Goal: Task Accomplishment & Management: Use online tool/utility

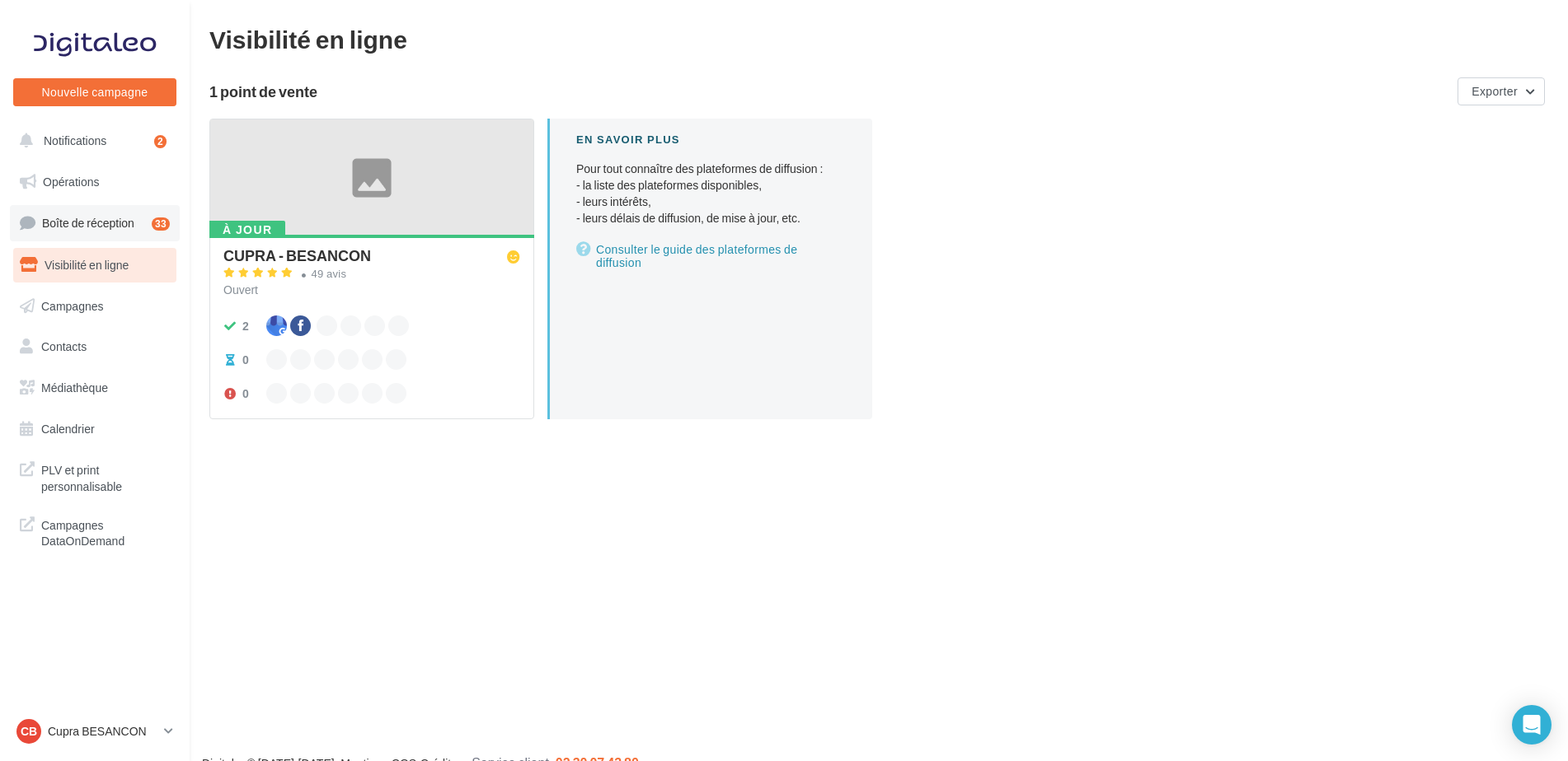
click at [74, 219] on span "Boîte de réception" at bounding box center [88, 223] width 92 height 14
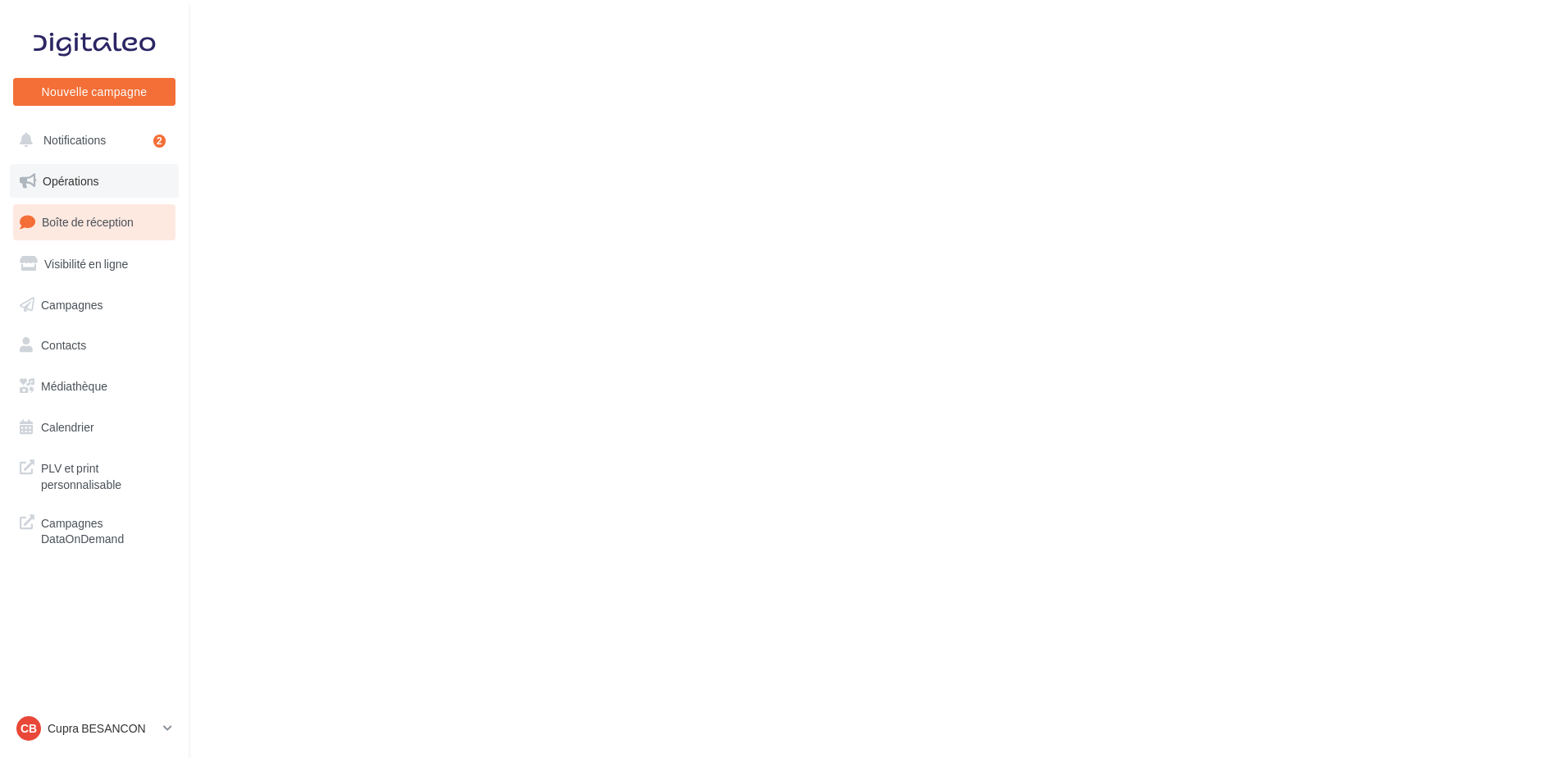
click at [73, 184] on span "Opérations" at bounding box center [70, 181] width 55 height 14
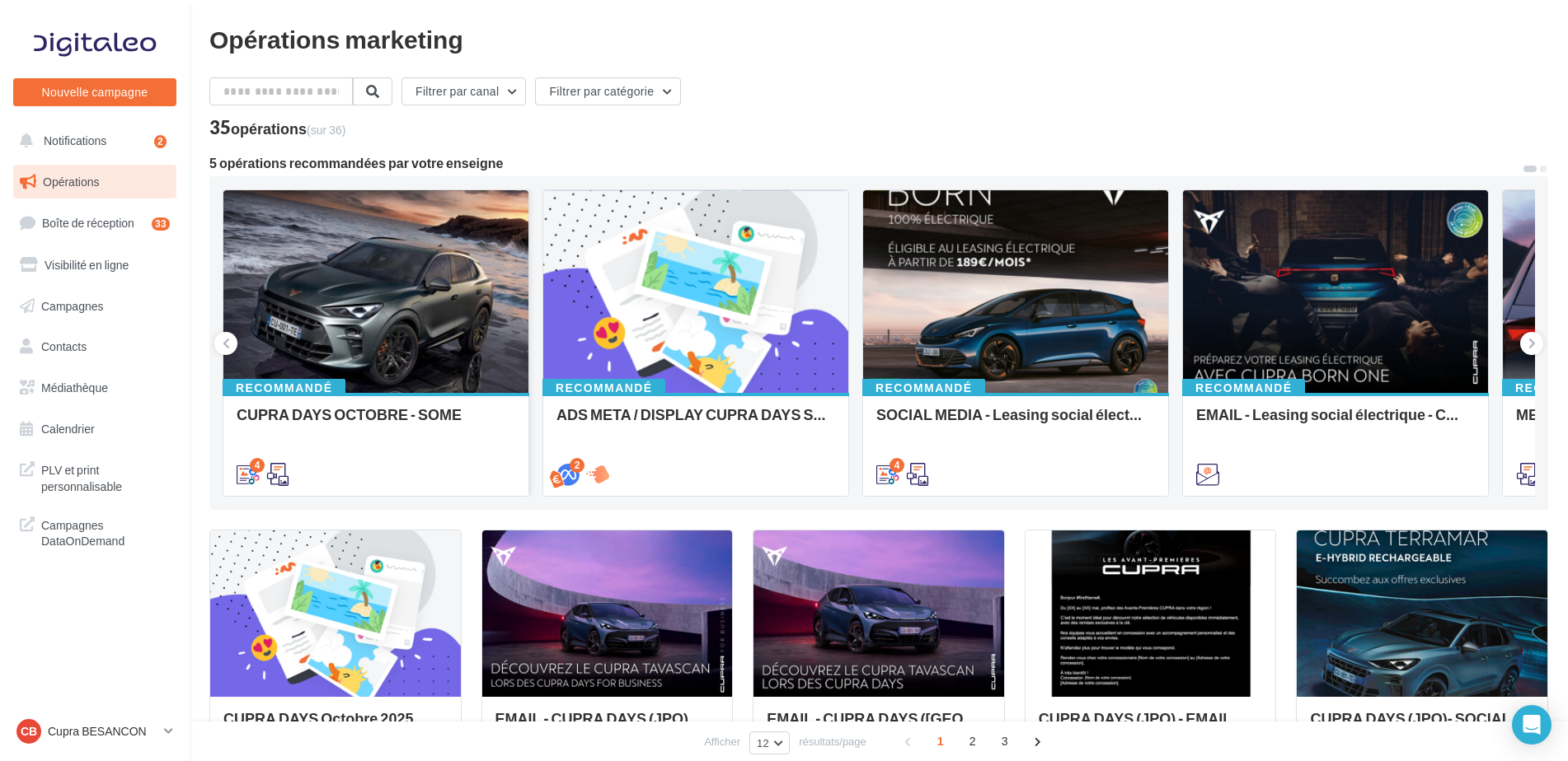
click at [453, 379] on div at bounding box center [376, 292] width 305 height 204
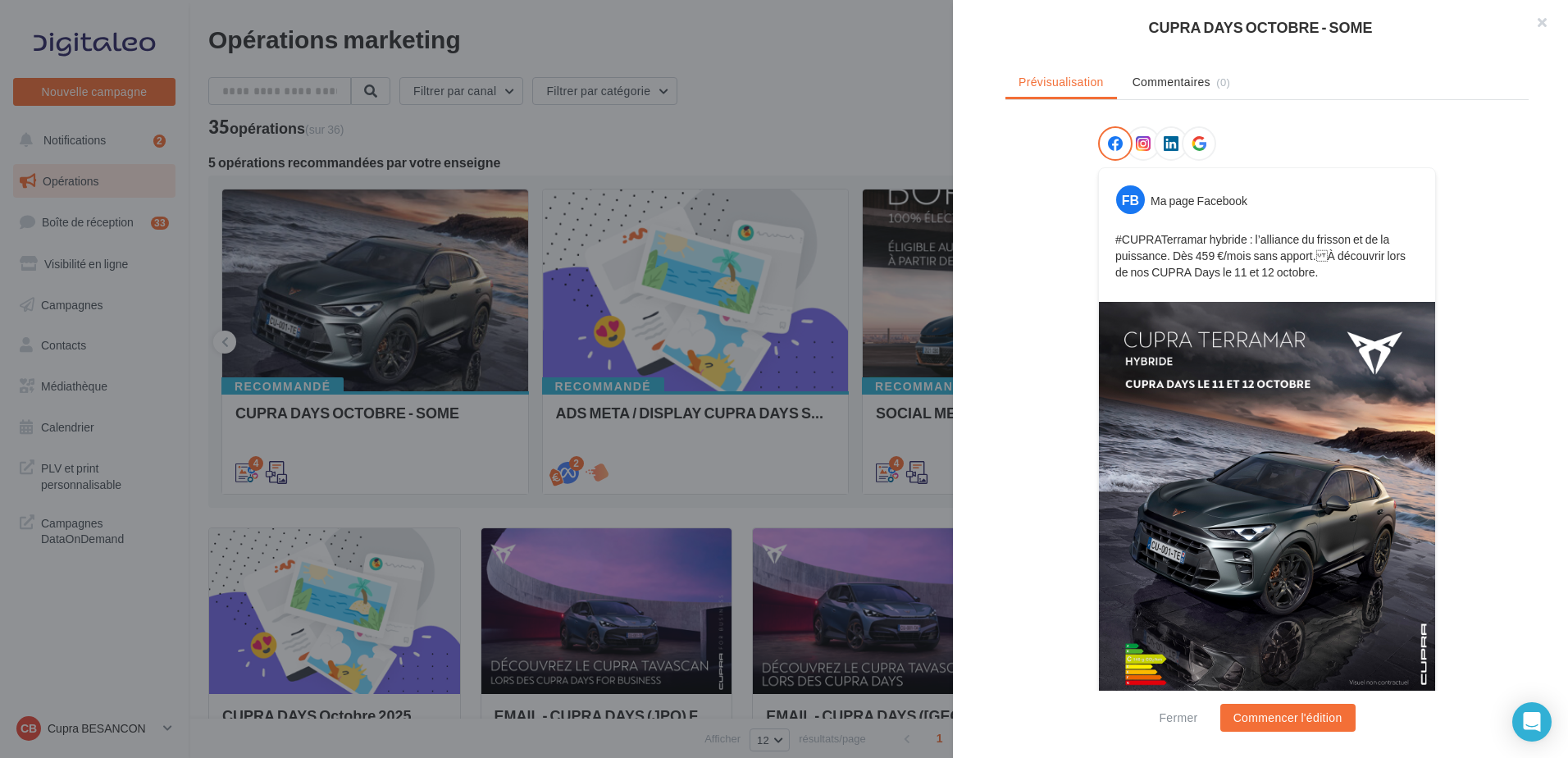
scroll to position [239, 0]
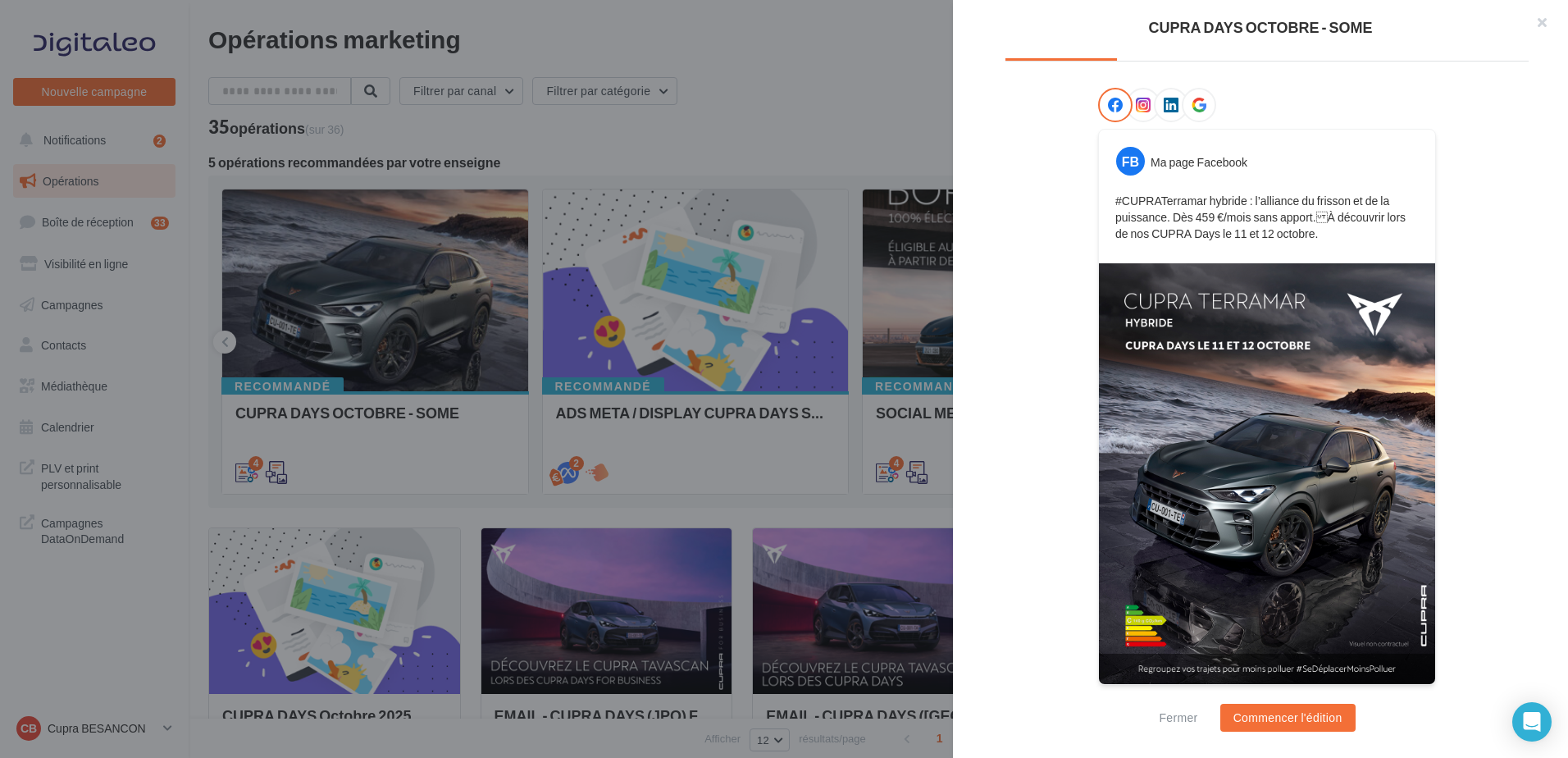
click at [1138, 106] on icon at bounding box center [1143, 105] width 15 height 15
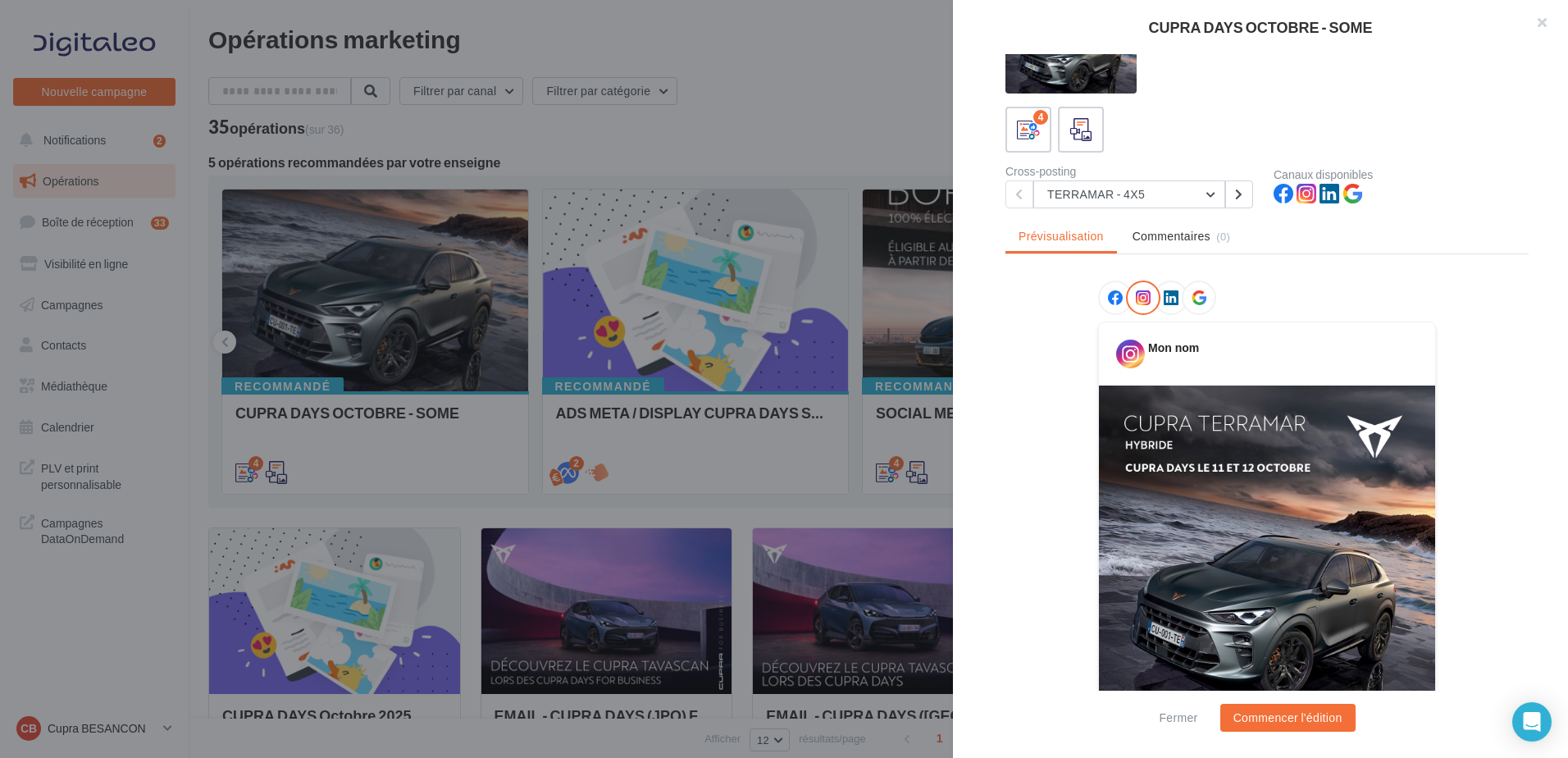
scroll to position [0, 0]
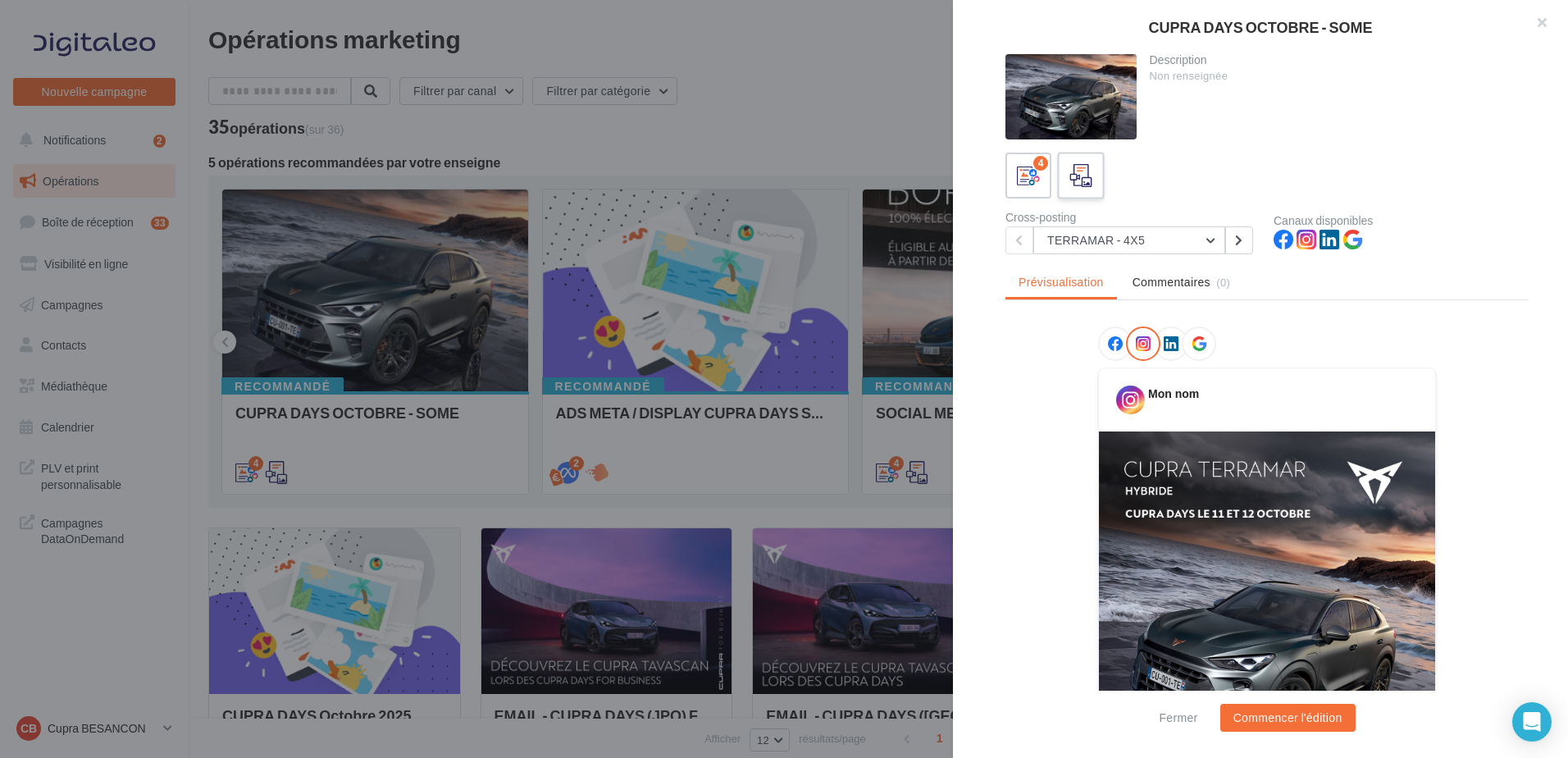
click at [1101, 176] on label at bounding box center [1081, 174] width 47 height 47
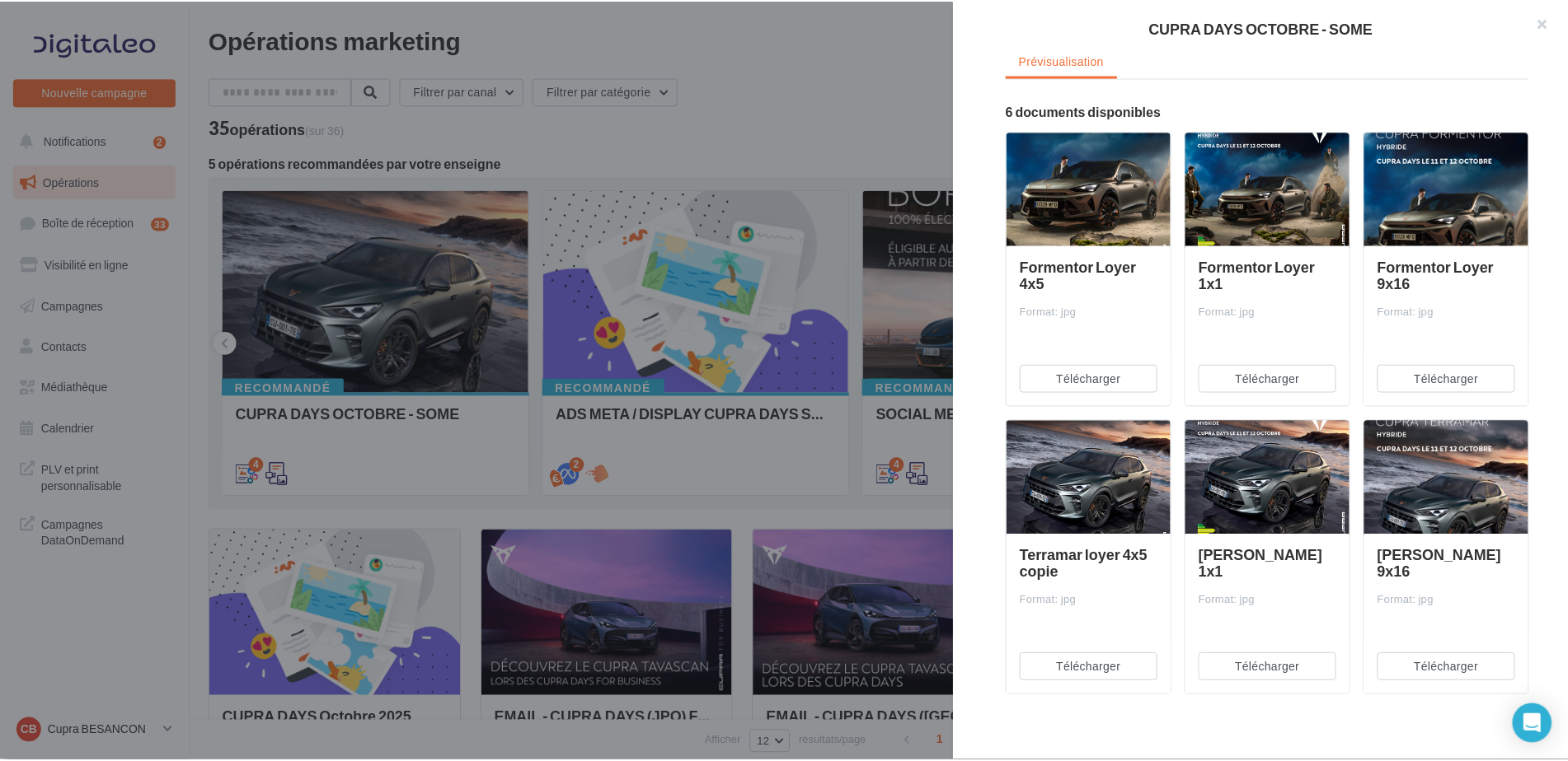
scroll to position [224, 0]
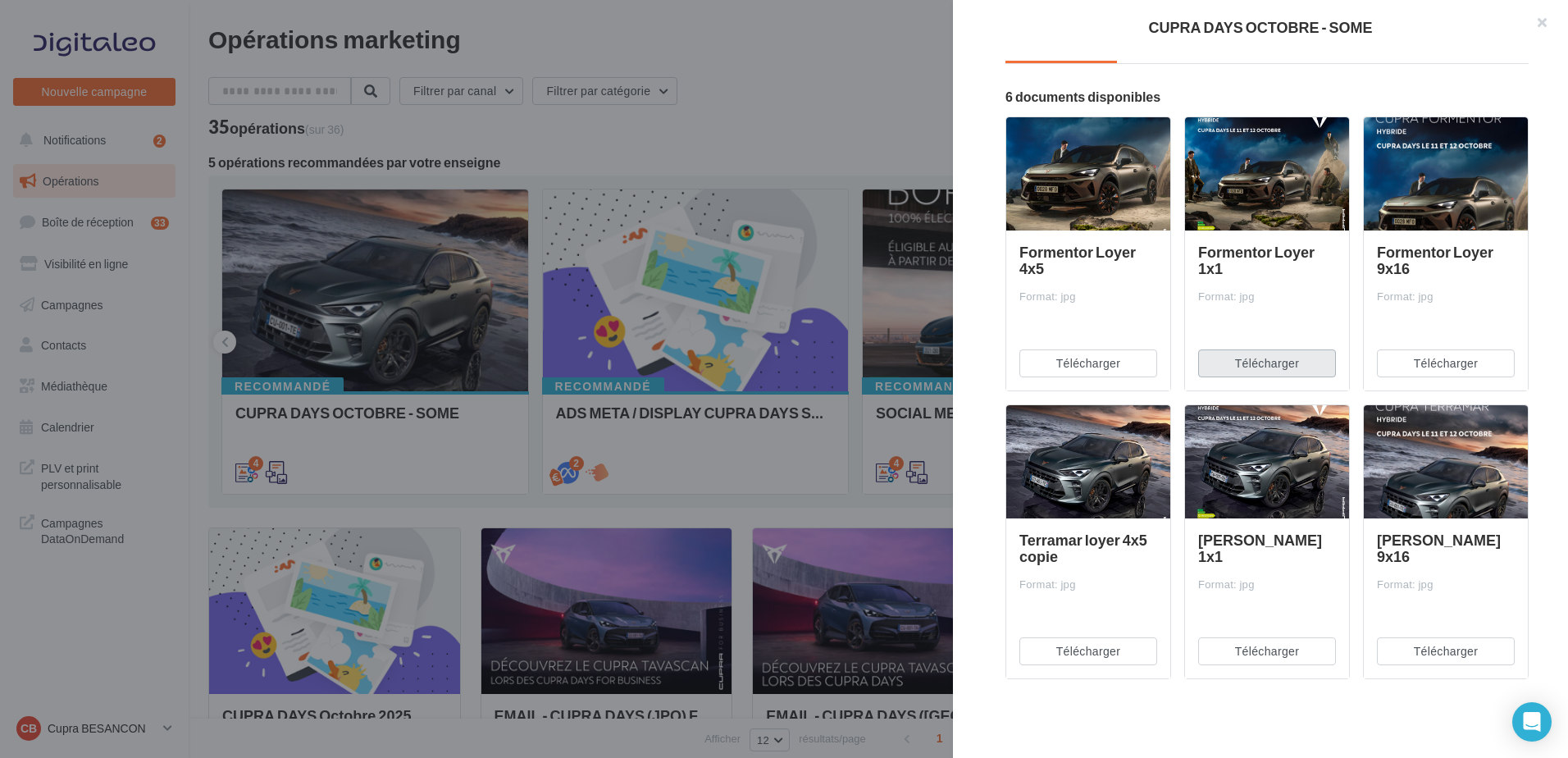
click at [1266, 357] on button "Télécharger" at bounding box center [1267, 364] width 138 height 28
click at [1248, 652] on button "Télécharger" at bounding box center [1267, 651] width 138 height 28
click at [714, 75] on div at bounding box center [784, 379] width 1568 height 758
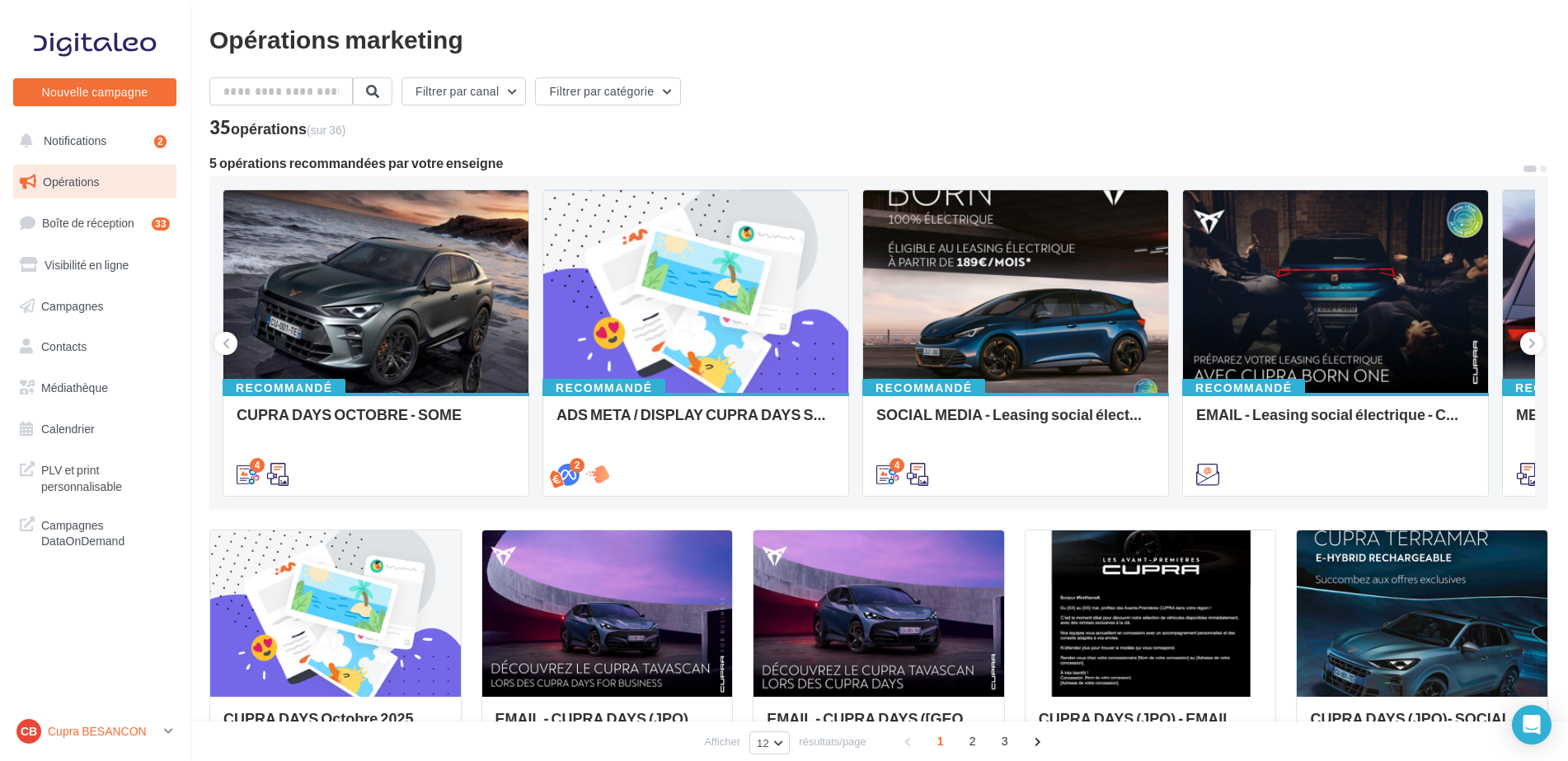
click at [94, 727] on p "Cupra BESANCON" at bounding box center [103, 731] width 110 height 17
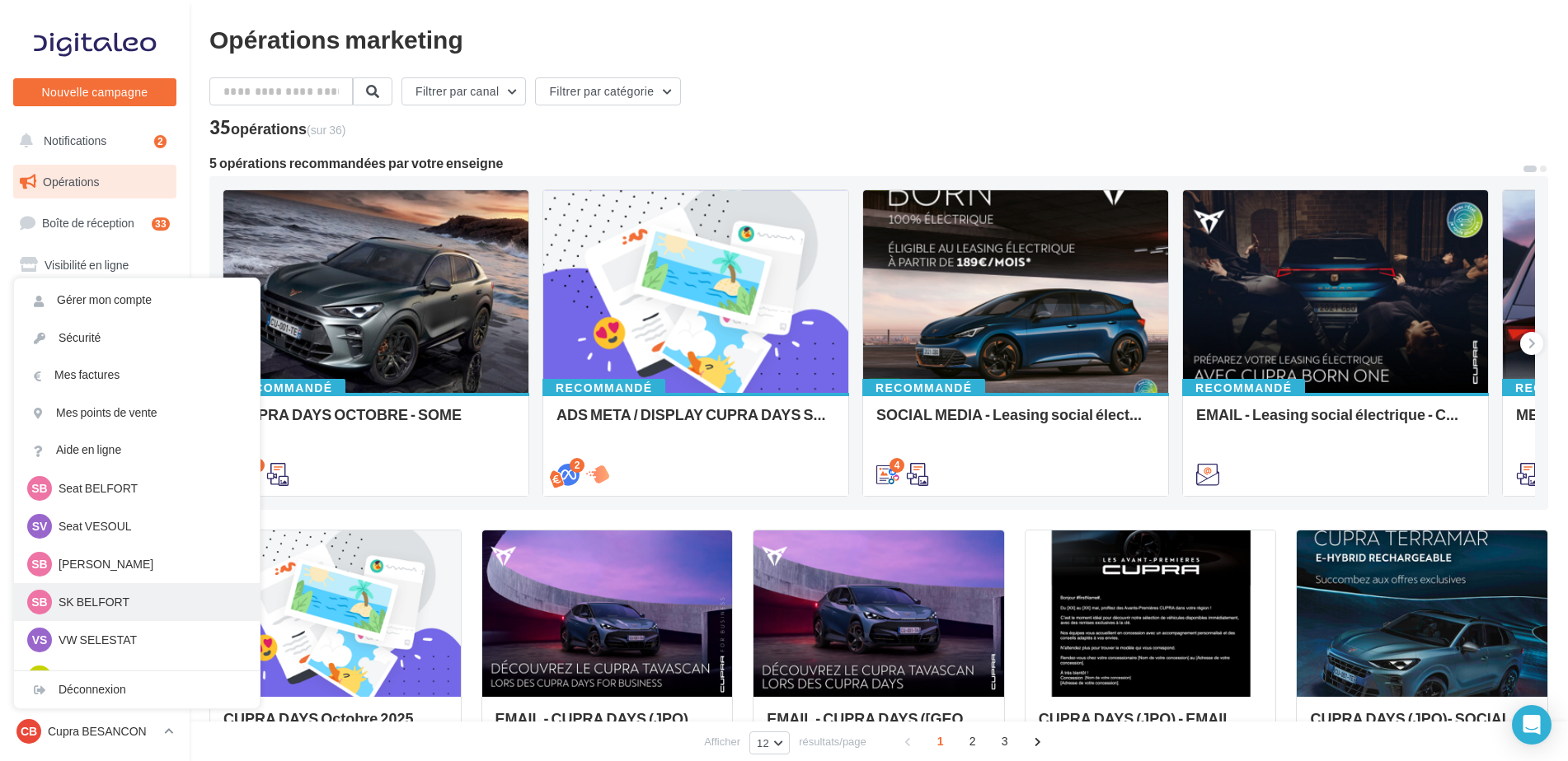
scroll to position [164, 0]
click at [105, 559] on p "SK BESANCON" at bounding box center [149, 562] width 181 height 17
